Goal: Task Accomplishment & Management: Complete application form

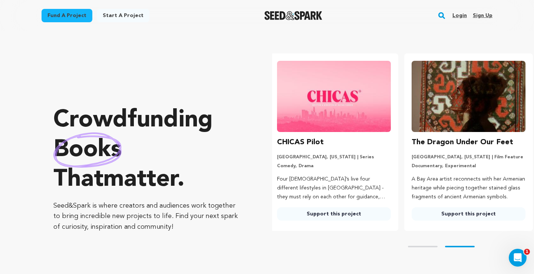
scroll to position [0, 141]
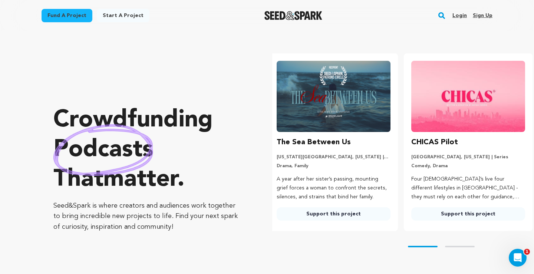
scroll to position [0, 0]
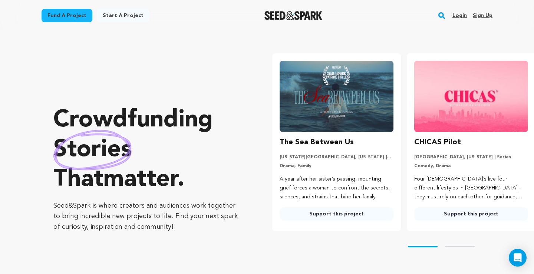
click at [458, 17] on link "Login" at bounding box center [459, 16] width 14 height 12
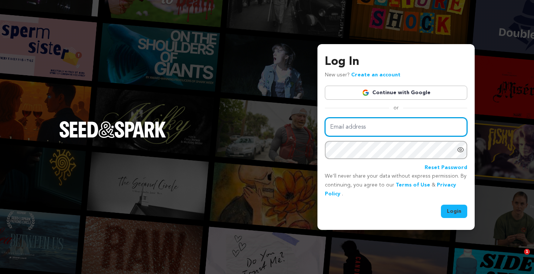
click at [377, 126] on input "Email address" at bounding box center [396, 127] width 142 height 19
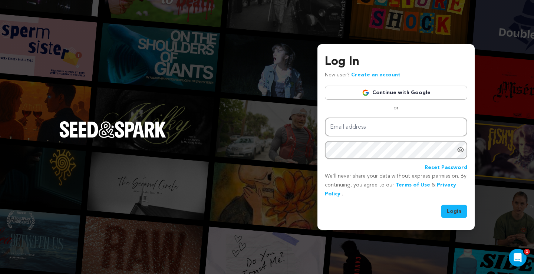
click at [365, 108] on div "or" at bounding box center [396, 107] width 142 height 7
click at [373, 74] on link "Create an account" at bounding box center [375, 74] width 49 height 5
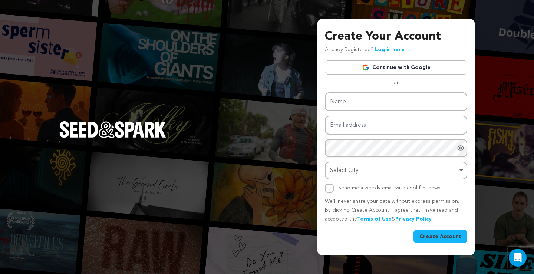
click at [388, 70] on link "Continue with Google" at bounding box center [396, 67] width 142 height 14
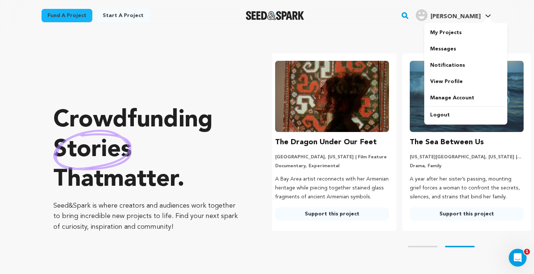
scroll to position [0, 141]
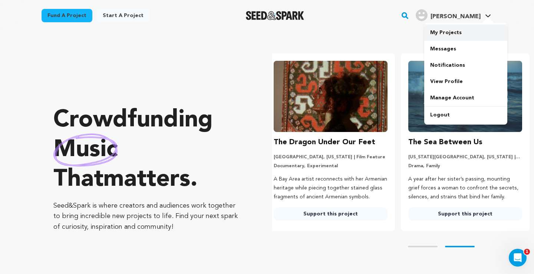
click at [455, 30] on link "My Projects" at bounding box center [465, 32] width 83 height 16
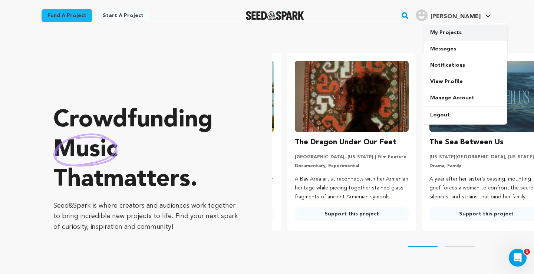
scroll to position [0, 23]
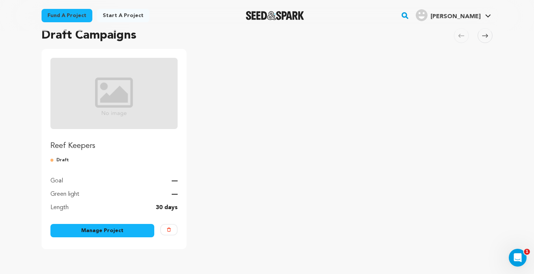
scroll to position [59, 0]
click at [57, 161] on p "Draft" at bounding box center [113, 161] width 127 height 6
click at [96, 231] on link "Manage Project" at bounding box center [102, 230] width 104 height 13
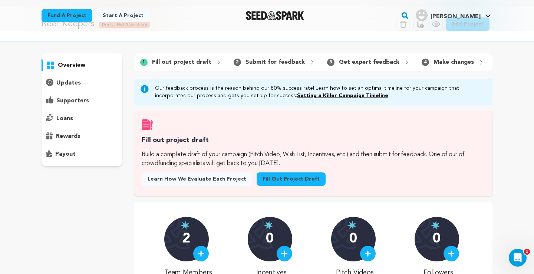
scroll to position [28, 0]
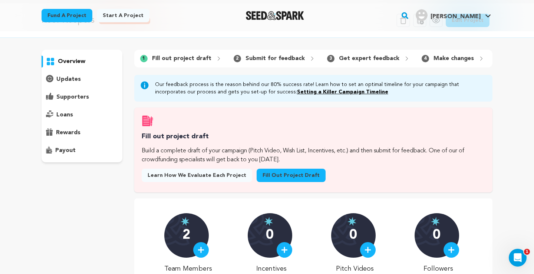
click at [203, 174] on span "Learn how we evaluate each project" at bounding box center [197, 175] width 99 height 7
click at [272, 174] on link "Fill out project draft" at bounding box center [291, 175] width 69 height 13
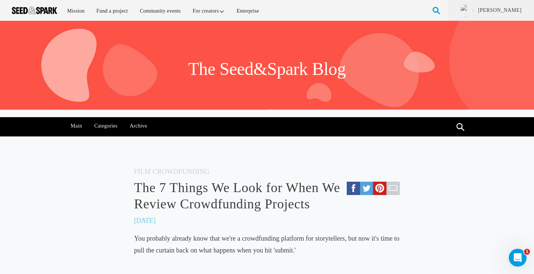
click at [298, 170] on h5 "Film Crowdfunding" at bounding box center [267, 171] width 266 height 11
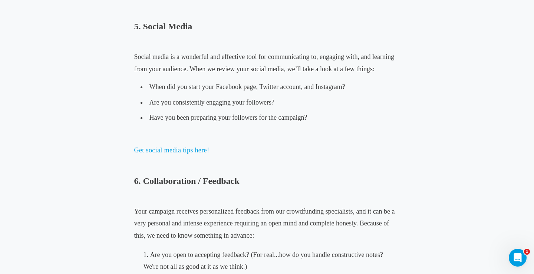
scroll to position [1388, 0]
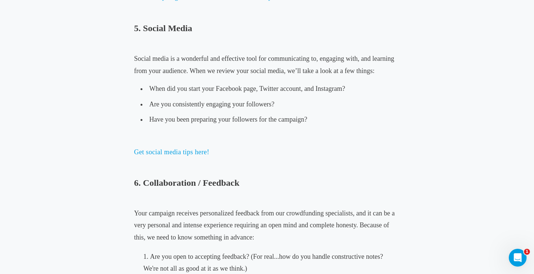
click at [341, 124] on li "Have you been preparing your followers for the campaign?" at bounding box center [267, 119] width 260 height 15
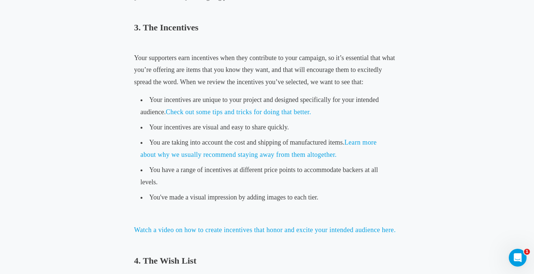
scroll to position [824, 0]
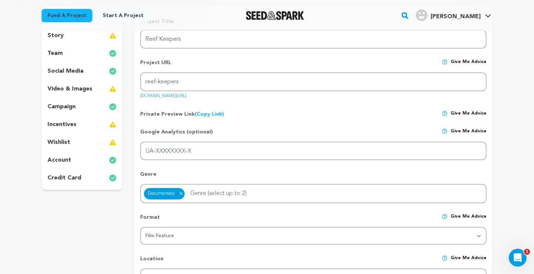
scroll to position [91, 0]
click at [113, 145] on img at bounding box center [112, 143] width 7 height 9
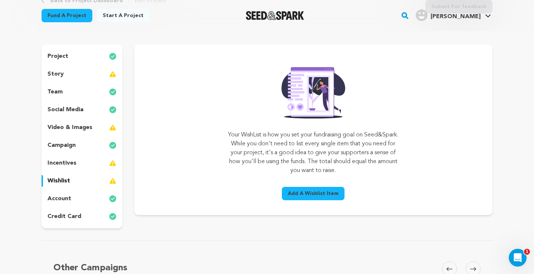
scroll to position [52, 0]
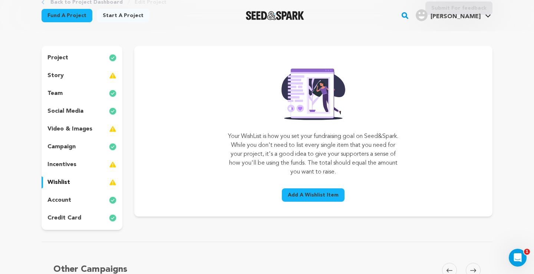
click at [113, 129] on images_icon at bounding box center [112, 129] width 7 height 9
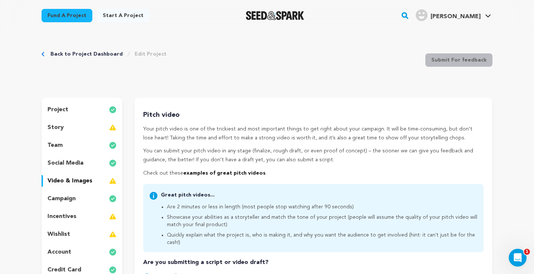
click at [115, 181] on images_icon at bounding box center [112, 181] width 7 height 9
click at [113, 128] on img at bounding box center [112, 127] width 7 height 9
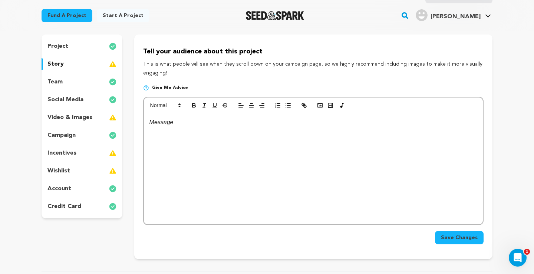
scroll to position [61, 0]
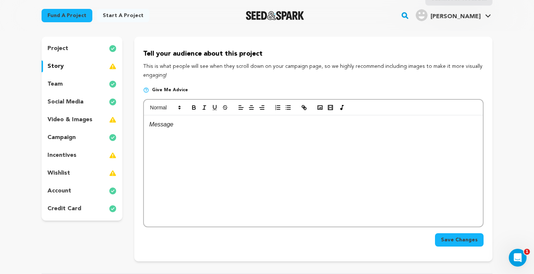
click at [189, 143] on div at bounding box center [313, 170] width 339 height 111
click at [245, 139] on div "To enrich screen reader interactions, please activate Accessibility in Grammarl…" at bounding box center [313, 170] width 339 height 111
